Goal: Use online tool/utility

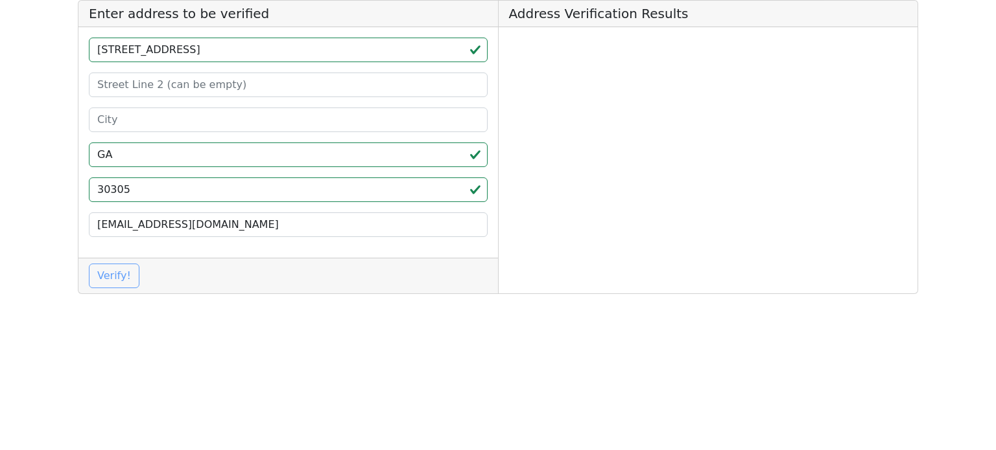
type input "GA"
click at [218, 64] on div "[STREET_ADDRESS] [EMAIL_ADDRESS][DOMAIN_NAME]" at bounding box center [287, 142] width 419 height 231
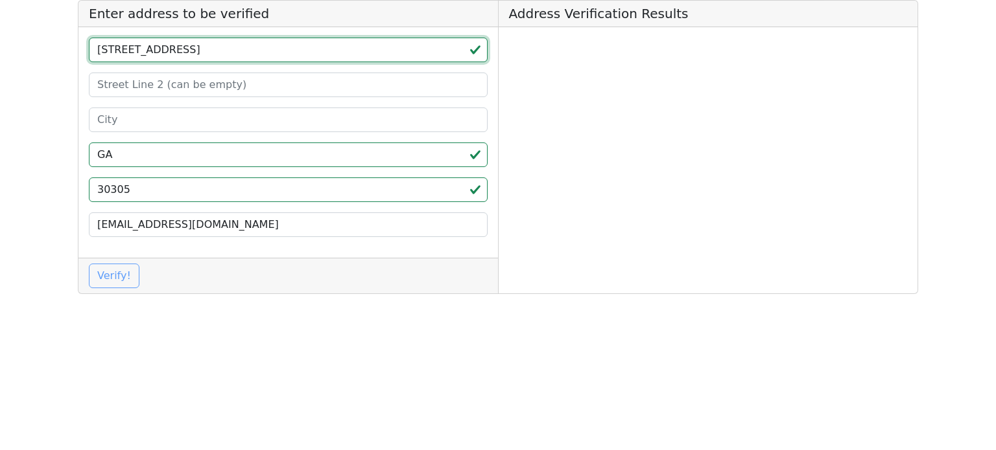
click at [220, 56] on input "[STREET_ADDRESS]" at bounding box center [288, 50] width 399 height 25
type input "[STREET_ADDRESS]"
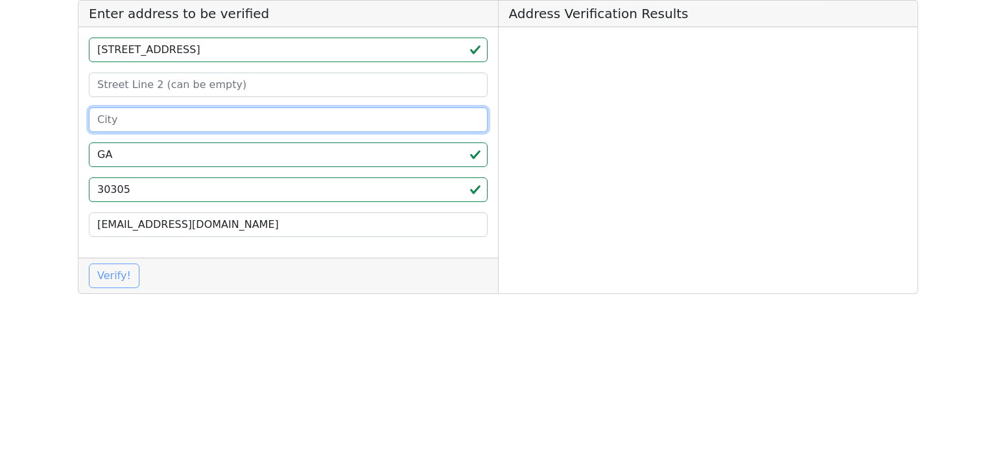
click at [180, 113] on input at bounding box center [288, 120] width 399 height 25
paste input "[GEOGRAPHIC_DATA]"
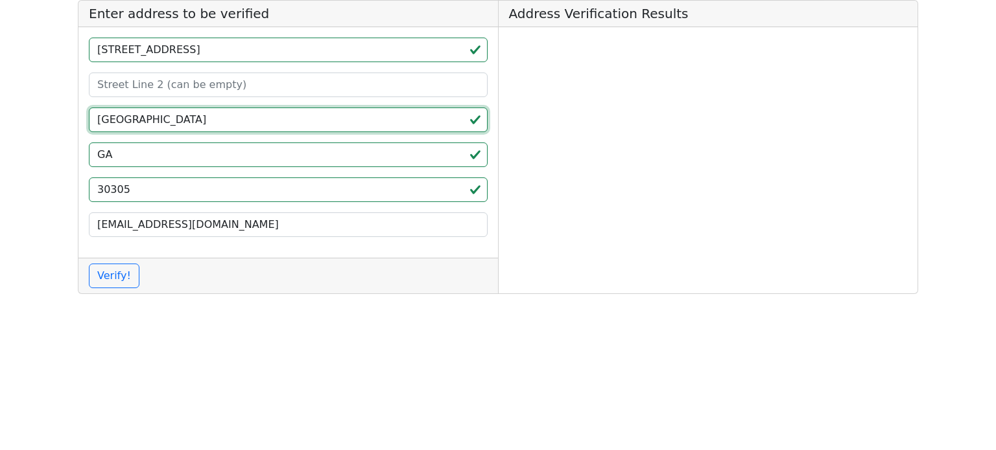
type input "[GEOGRAPHIC_DATA]"
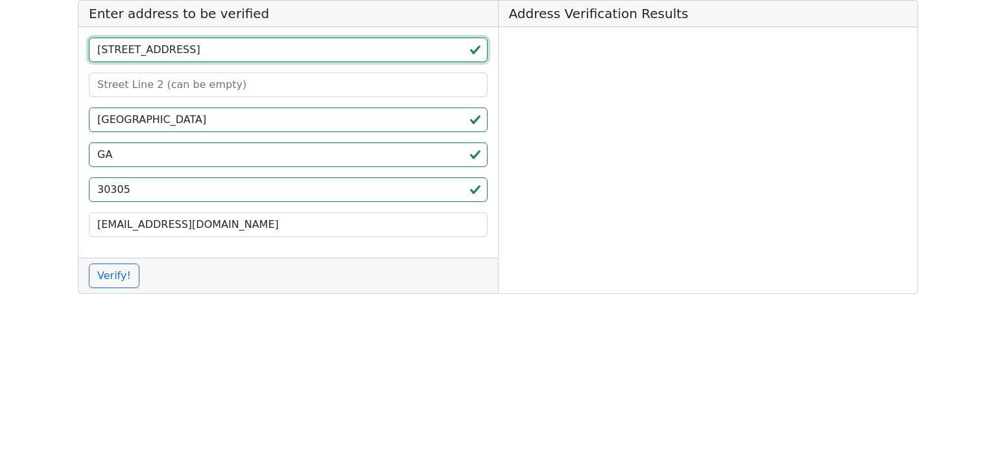
drag, startPoint x: 200, startPoint y: 59, endPoint x: 230, endPoint y: 59, distance: 29.8
click at [230, 59] on input "[STREET_ADDRESS]" at bounding box center [288, 50] width 399 height 25
type input "[STREET_ADDRESS]"
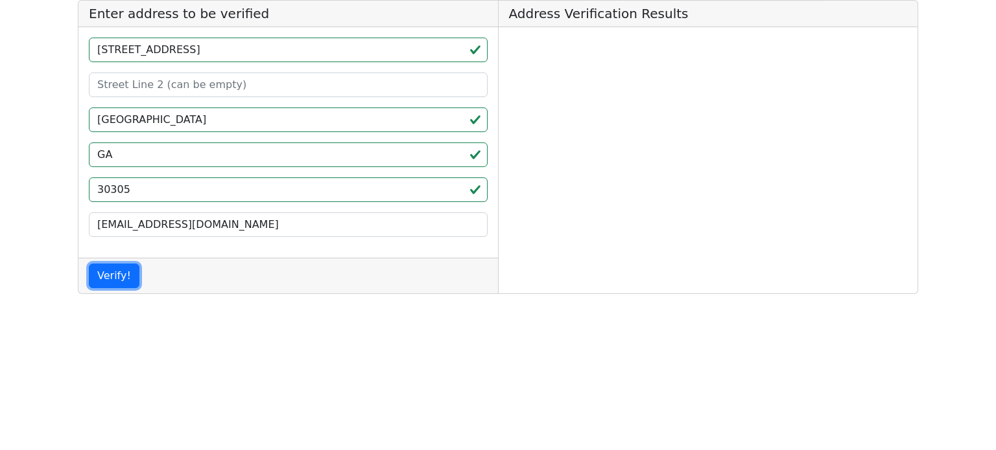
click at [89, 264] on button "Verify!" at bounding box center [114, 276] width 51 height 25
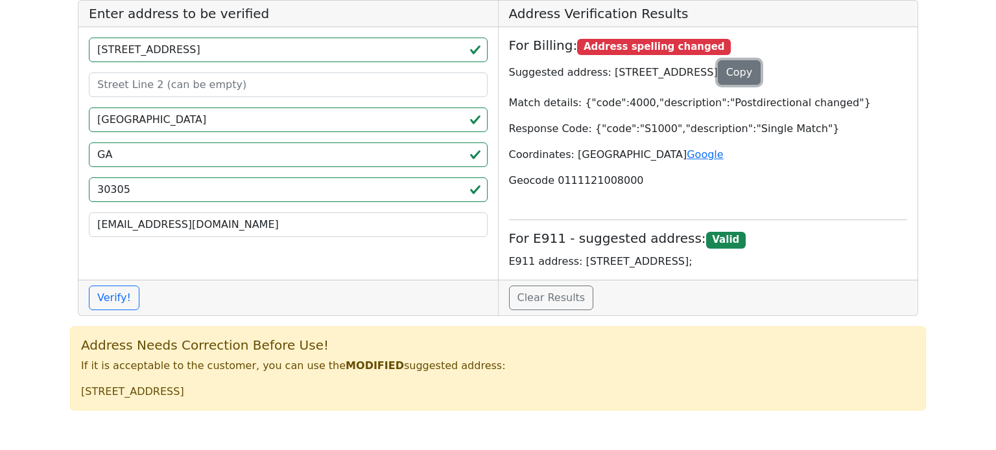
click at [761, 77] on button "Copy" at bounding box center [738, 72] width 43 height 25
